Goal: Find specific page/section: Find specific page/section

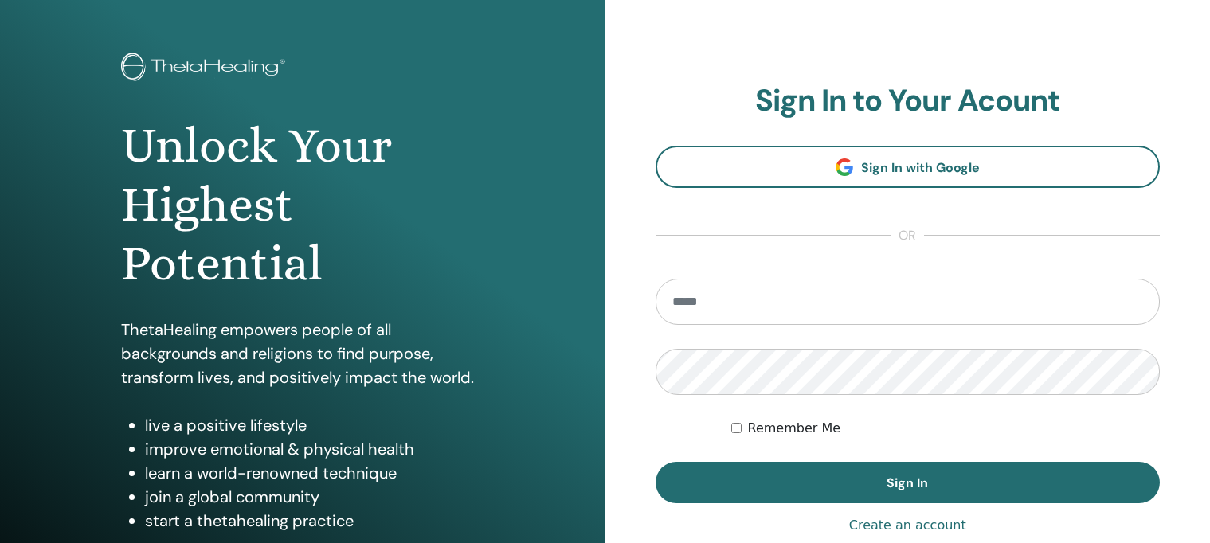
scroll to position [63, 0]
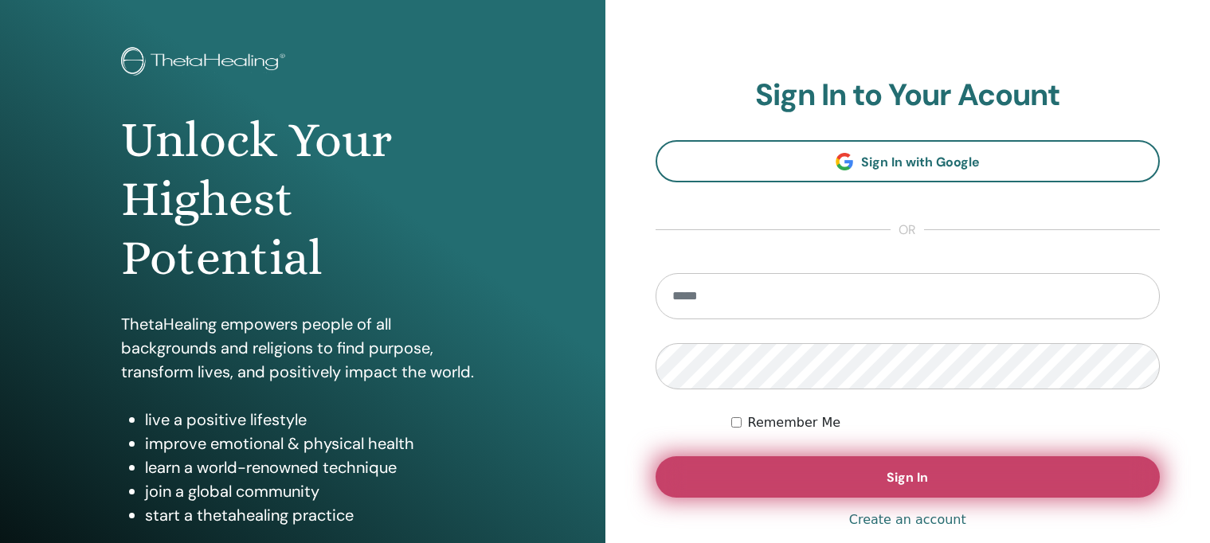
type input "**********"
click at [898, 477] on span "Sign In" at bounding box center [907, 477] width 41 height 17
